Goal: Check status

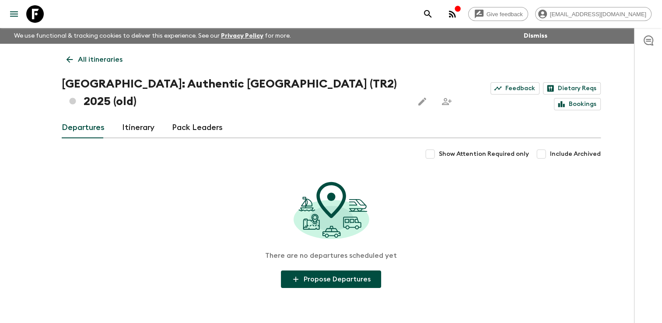
click at [75, 62] on link "All itineraries" at bounding box center [95, 60] width 66 height 18
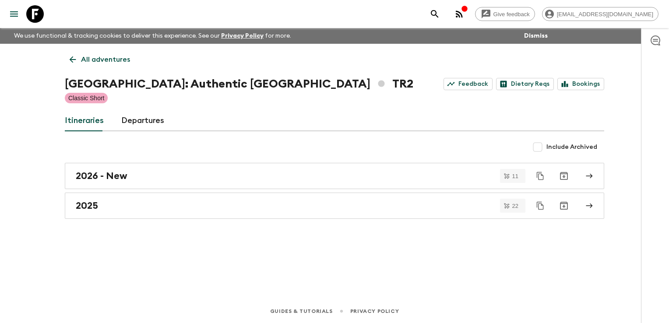
click at [75, 62] on icon at bounding box center [73, 60] width 10 height 10
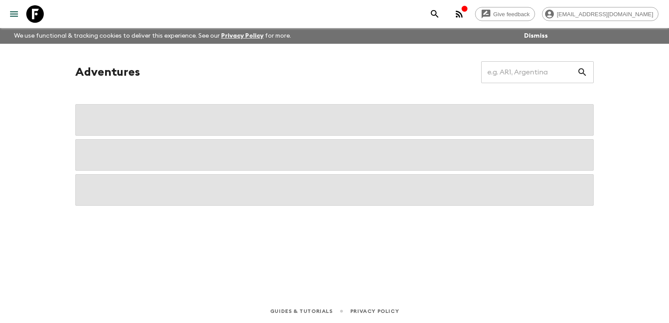
drag, startPoint x: 56, startPoint y: 75, endPoint x: 29, endPoint y: 81, distance: 27.9
click at [29, 81] on div "Give feedback [EMAIL_ADDRESS][DOMAIN_NAME] We use functional & tracking cookies…" at bounding box center [334, 161] width 669 height 323
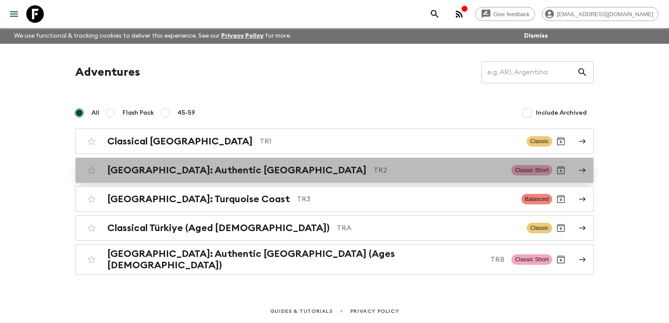
click at [182, 171] on h2 "[GEOGRAPHIC_DATA]: Authentic [GEOGRAPHIC_DATA]" at bounding box center [236, 170] width 259 height 11
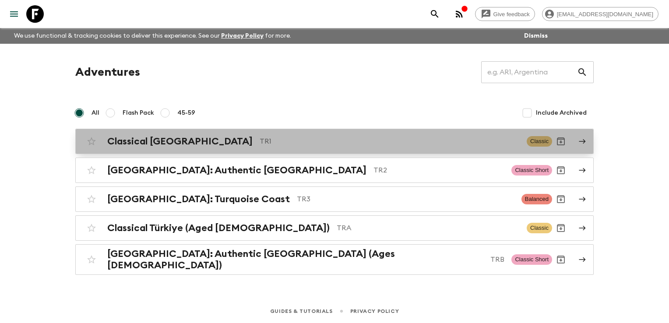
click at [130, 148] on div "Classical Türkiye TR1 Classic" at bounding box center [317, 142] width 469 height 18
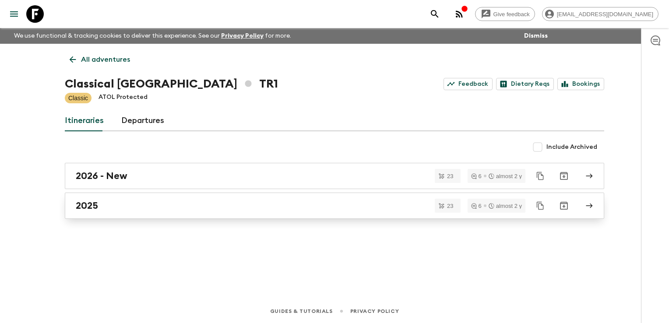
click at [101, 208] on div "2025" at bounding box center [326, 205] width 501 height 11
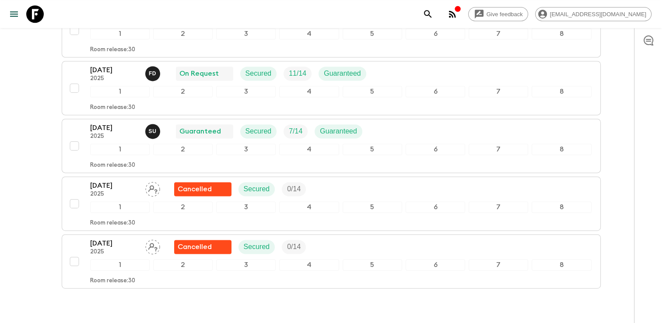
scroll to position [1225, 0]
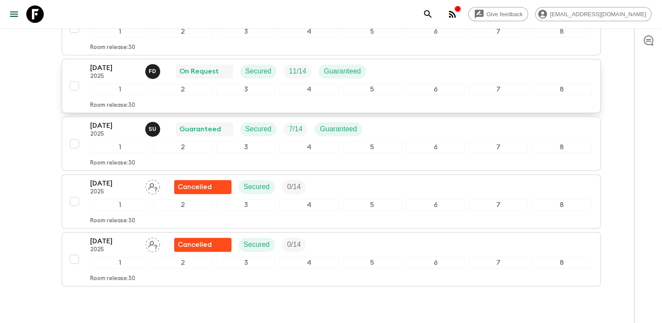
click at [410, 70] on div "[DATE] 2025 F D On Request Secured 11 / 14 Guaranteed" at bounding box center [340, 72] width 501 height 18
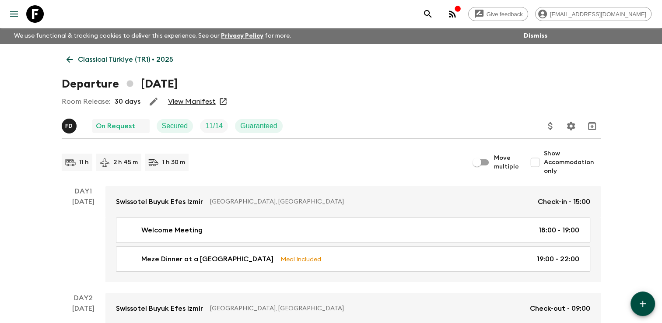
click at [189, 101] on link "View Manifest" at bounding box center [192, 101] width 48 height 9
